Goal: Navigation & Orientation: Go to known website

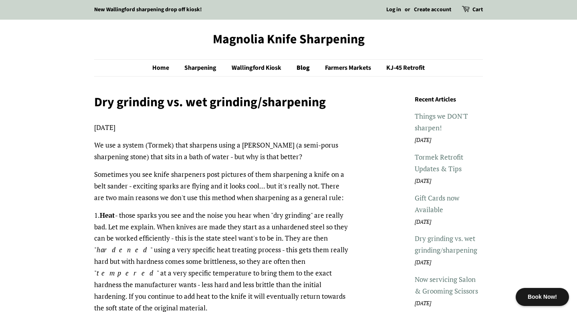
click at [200, 36] on link "Magnolia Knife Sharpening" at bounding box center [288, 39] width 389 height 15
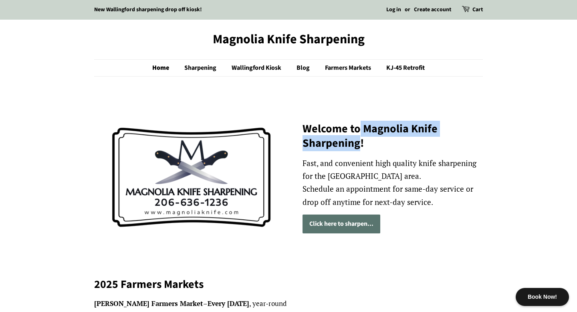
drag, startPoint x: 360, startPoint y: 146, endPoint x: 360, endPoint y: 127, distance: 18.4
click at [360, 127] on h2 "Welcome to Magnolia Knife Sharpening!" at bounding box center [393, 135] width 180 height 29
copy h2 "Magnolia Knife Sharpening"
